Goal: Task Accomplishment & Management: Manage account settings

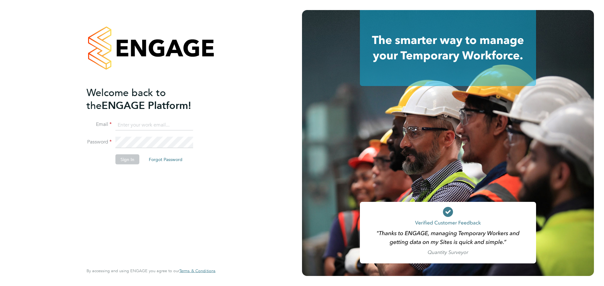
type input "gareth.clark@morson.com"
click at [543, 22] on div at bounding box center [448, 48] width 292 height 76
click at [210, 93] on div "Welcome back to the ENGAGE Platform! Email gareth.clark@morson.com Password Sig…" at bounding box center [150, 142] width 129 height 264
click at [134, 157] on button "Sign In" at bounding box center [127, 160] width 24 height 10
click at [0, 0] on div "Sorry, we are having problems connecting to our services." at bounding box center [0, 0] width 0 height 0
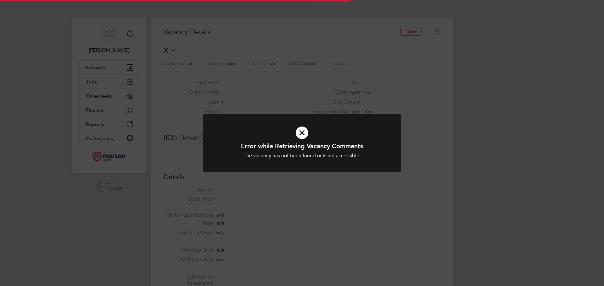
scroll to position [10, 136]
drag, startPoint x: 316, startPoint y: 90, endPoint x: 256, endPoint y: 71, distance: 63.7
click at [317, 90] on div "Error while Retrieving Vacancy Comments The vacancy has not been found or is no…" at bounding box center [302, 143] width 604 height 286
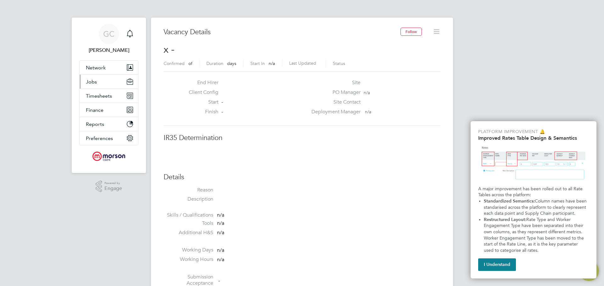
click at [96, 83] on span "Jobs" at bounding box center [91, 82] width 11 height 6
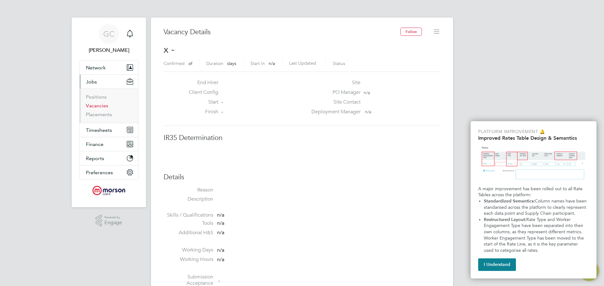
click at [100, 103] on link "Vacancies" at bounding box center [97, 106] width 22 height 6
